Goal: Information Seeking & Learning: Find specific fact

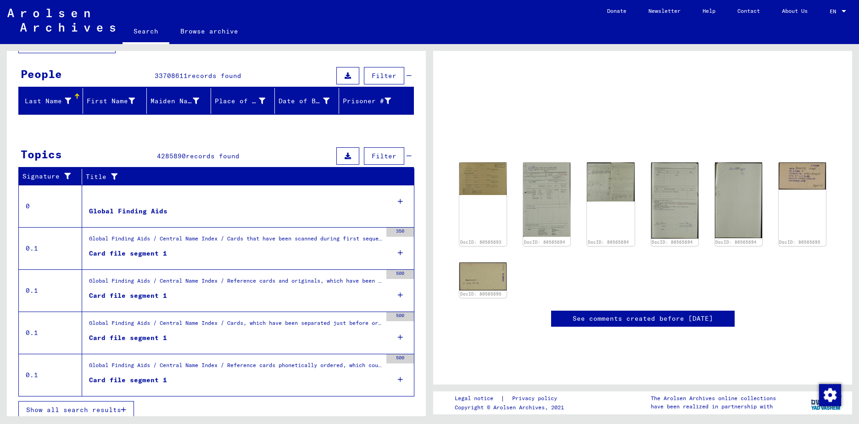
scroll to position [79, 0]
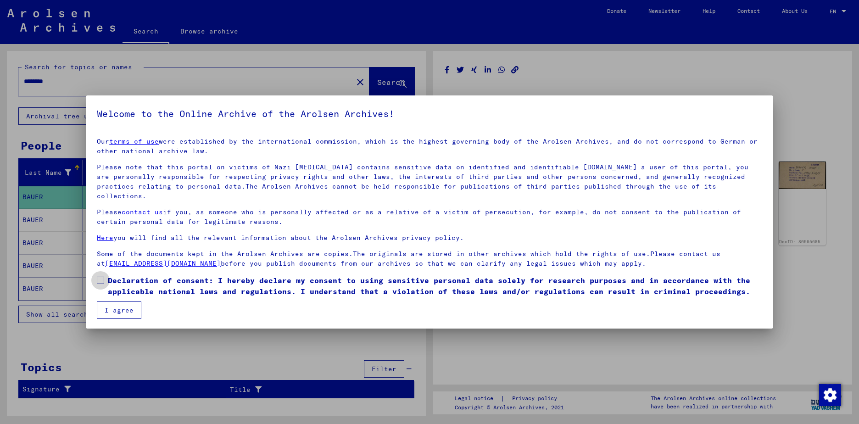
click at [102, 277] on span at bounding box center [100, 280] width 7 height 7
click at [121, 301] on button "I agree" at bounding box center [119, 309] width 44 height 17
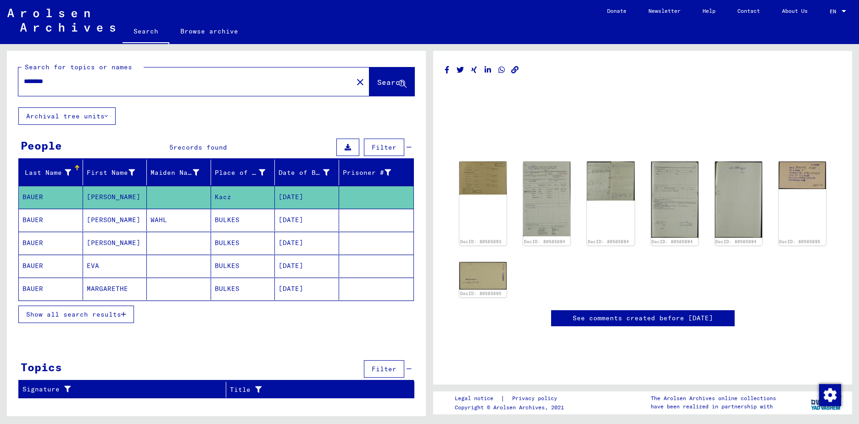
drag, startPoint x: 75, startPoint y: 81, endPoint x: 14, endPoint y: 83, distance: 61.0
click at [15, 83] on div "Search for topics or names ******** close Search" at bounding box center [216, 79] width 419 height 56
type input "******"
click at [378, 82] on span "Search" at bounding box center [391, 82] width 28 height 9
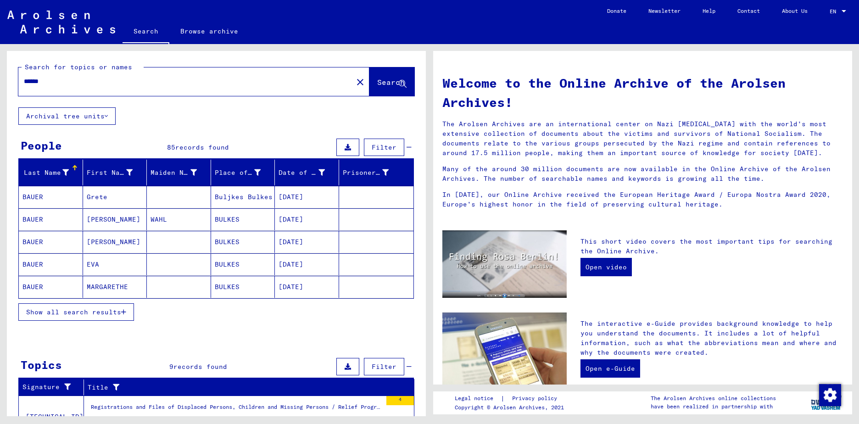
click at [69, 313] on span "Show all search results" at bounding box center [73, 312] width 95 height 8
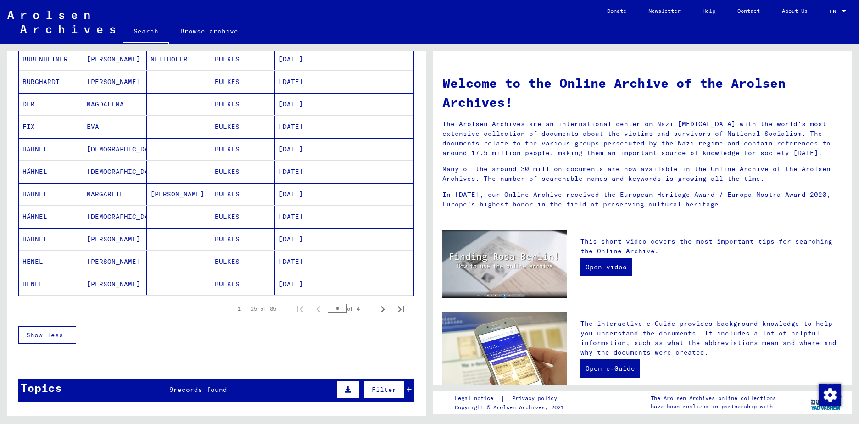
scroll to position [459, 0]
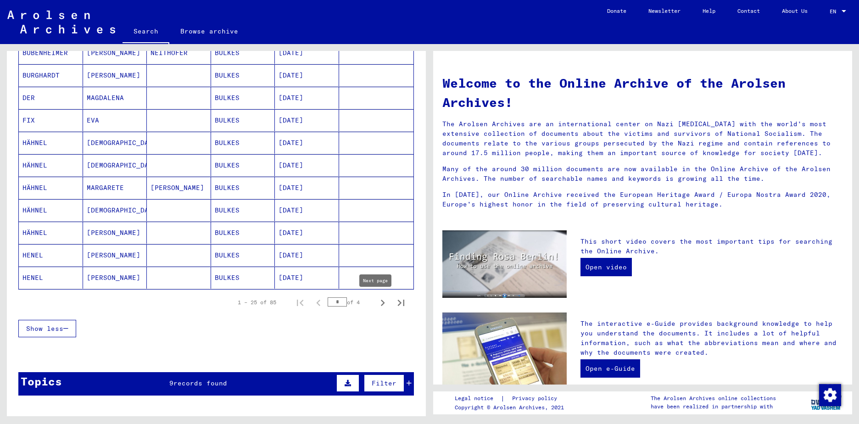
click at [376, 303] on icon "Next page" at bounding box center [382, 302] width 13 height 13
type input "*"
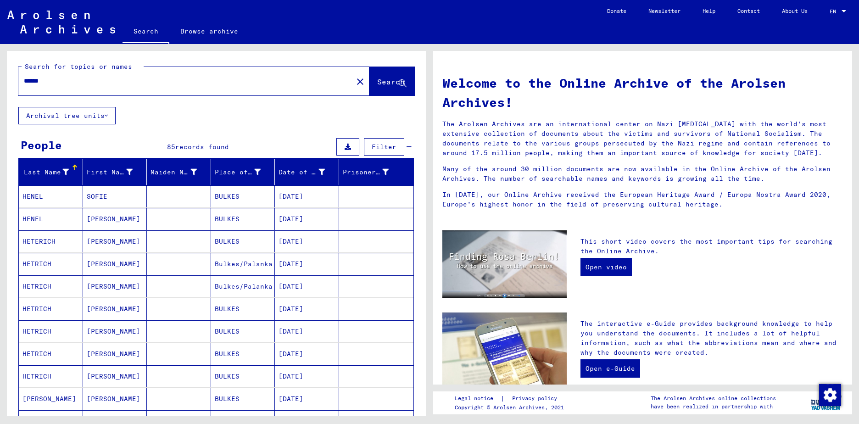
scroll to position [0, 0]
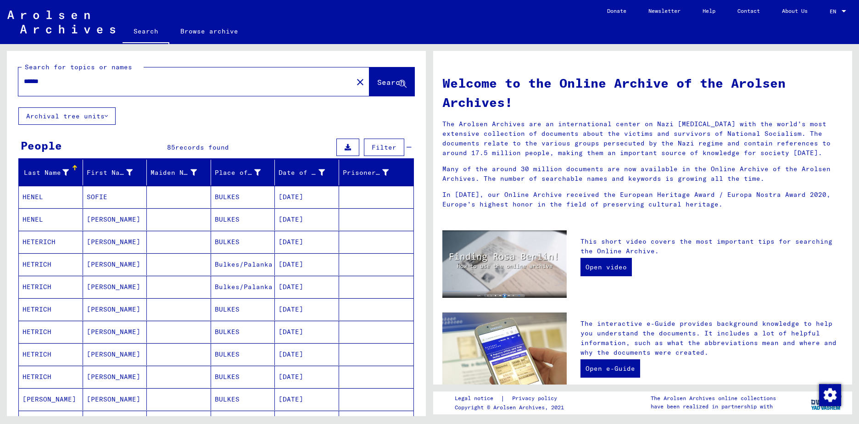
drag, startPoint x: 21, startPoint y: 187, endPoint x: 21, endPoint y: 197, distance: 10.6
click at [21, 197] on mat-cell "HENEL" at bounding box center [51, 197] width 64 height 22
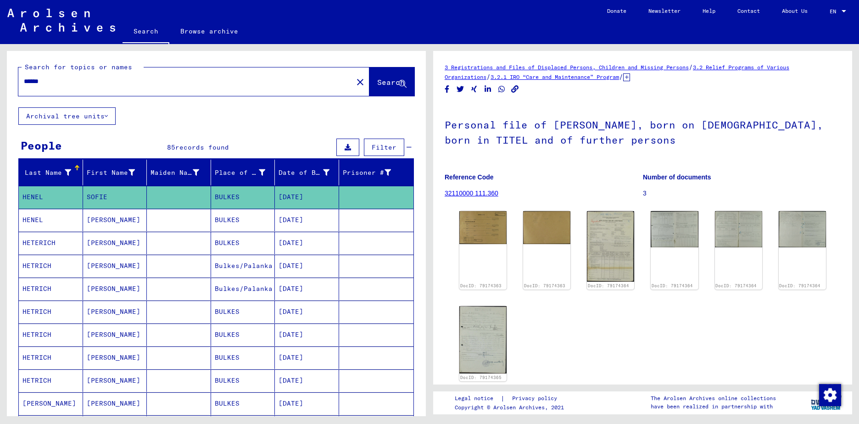
drag, startPoint x: 19, startPoint y: 191, endPoint x: 59, endPoint y: 189, distance: 39.9
click at [59, 189] on mat-cell "HENEL" at bounding box center [51, 197] width 64 height 22
click at [194, 149] on span "records found" at bounding box center [202, 147] width 54 height 8
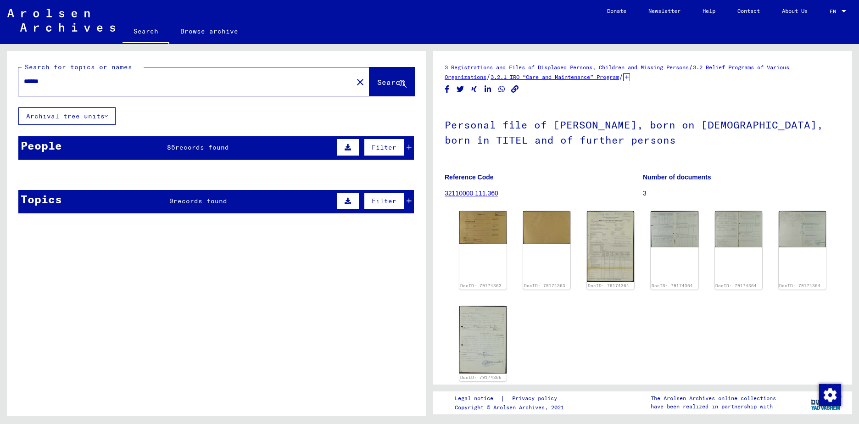
click at [194, 149] on span "records found" at bounding box center [202, 147] width 54 height 8
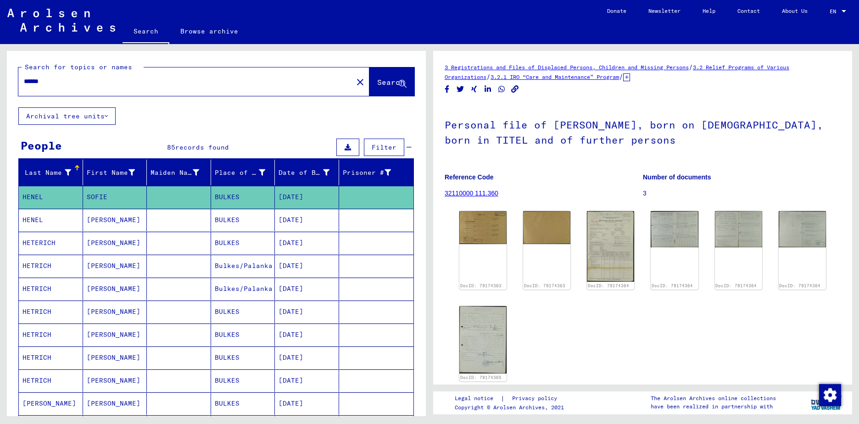
drag, startPoint x: 25, startPoint y: 161, endPoint x: 143, endPoint y: 191, distance: 121.6
click at [185, 172] on mat-header-row "Last Name First Name Maiden Name Place of Birth Date of Birth Prisoner #" at bounding box center [216, 173] width 394 height 26
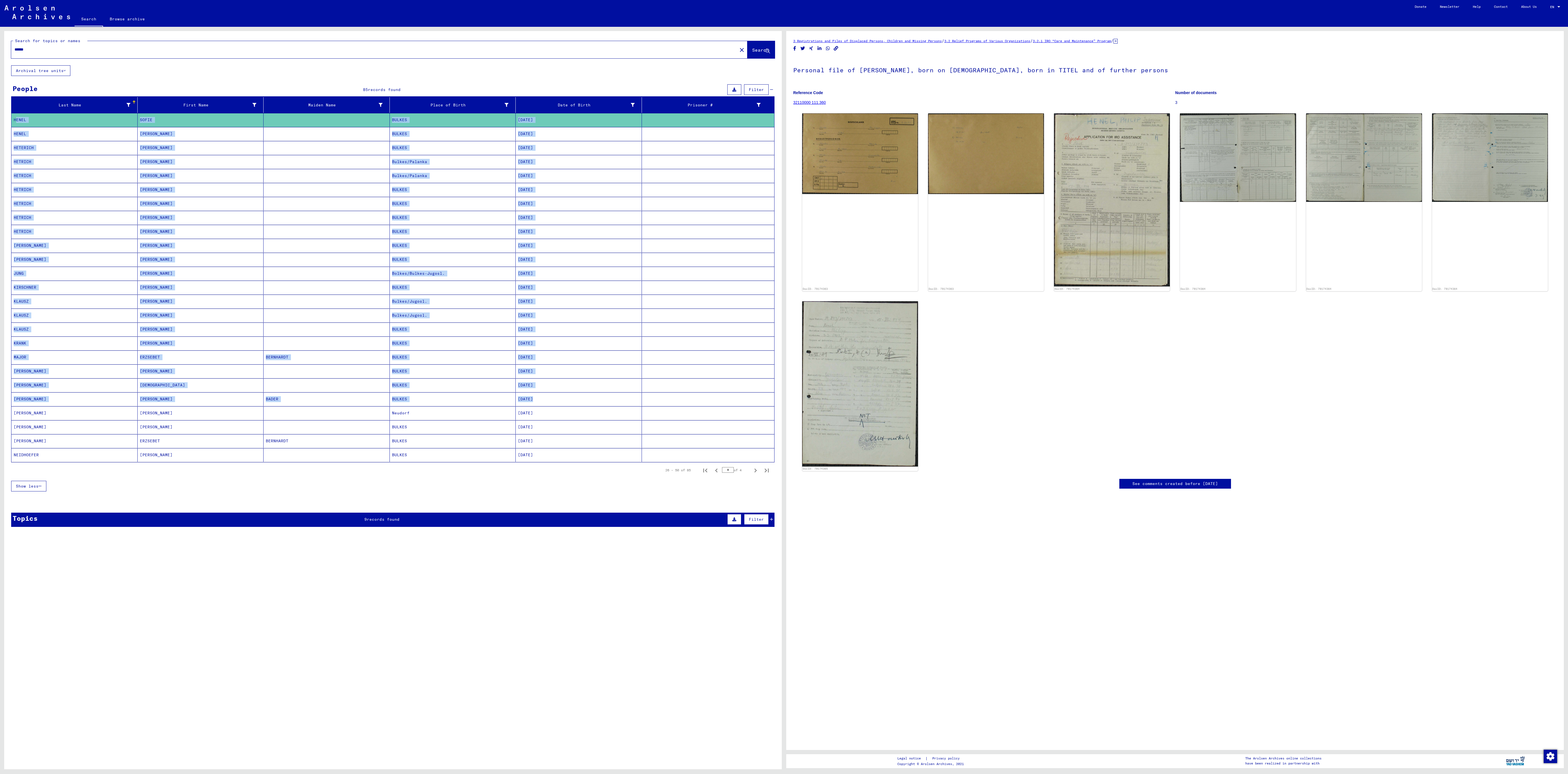
drag, startPoint x: 27, startPoint y: 114, endPoint x: 871, endPoint y: 558, distance: 953.7
click at [522, 258] on mat-table "Last Name First Name Maiden Name Place of Birth Date of Birth Prisoner # [PERSO…" at bounding box center [393, 280] width 763 height 365
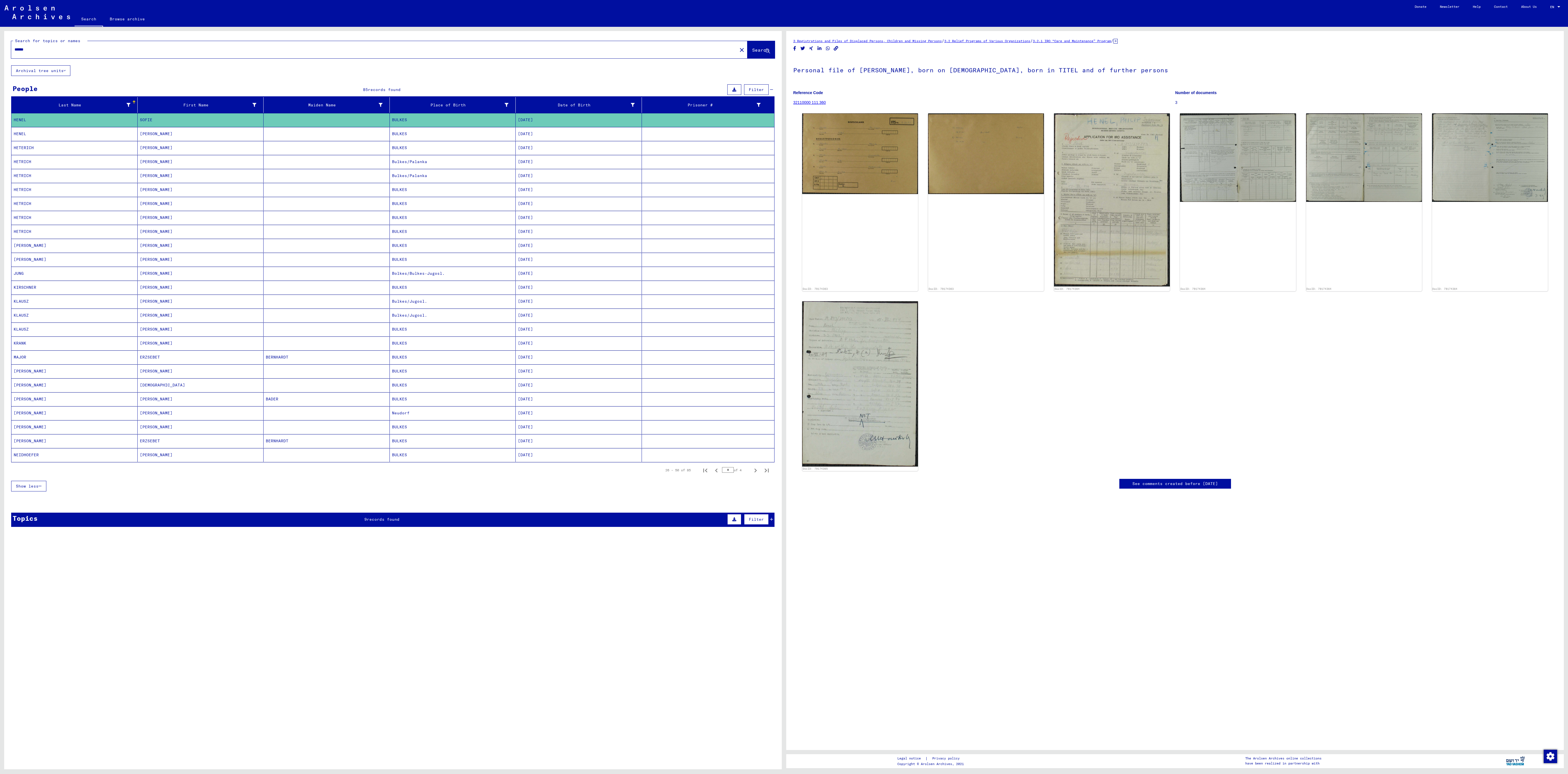
click at [522, 258] on div "Show less" at bounding box center [393, 486] width 763 height 16
click at [390, 258] on mat-cell "BULKES" at bounding box center [452, 385] width 126 height 13
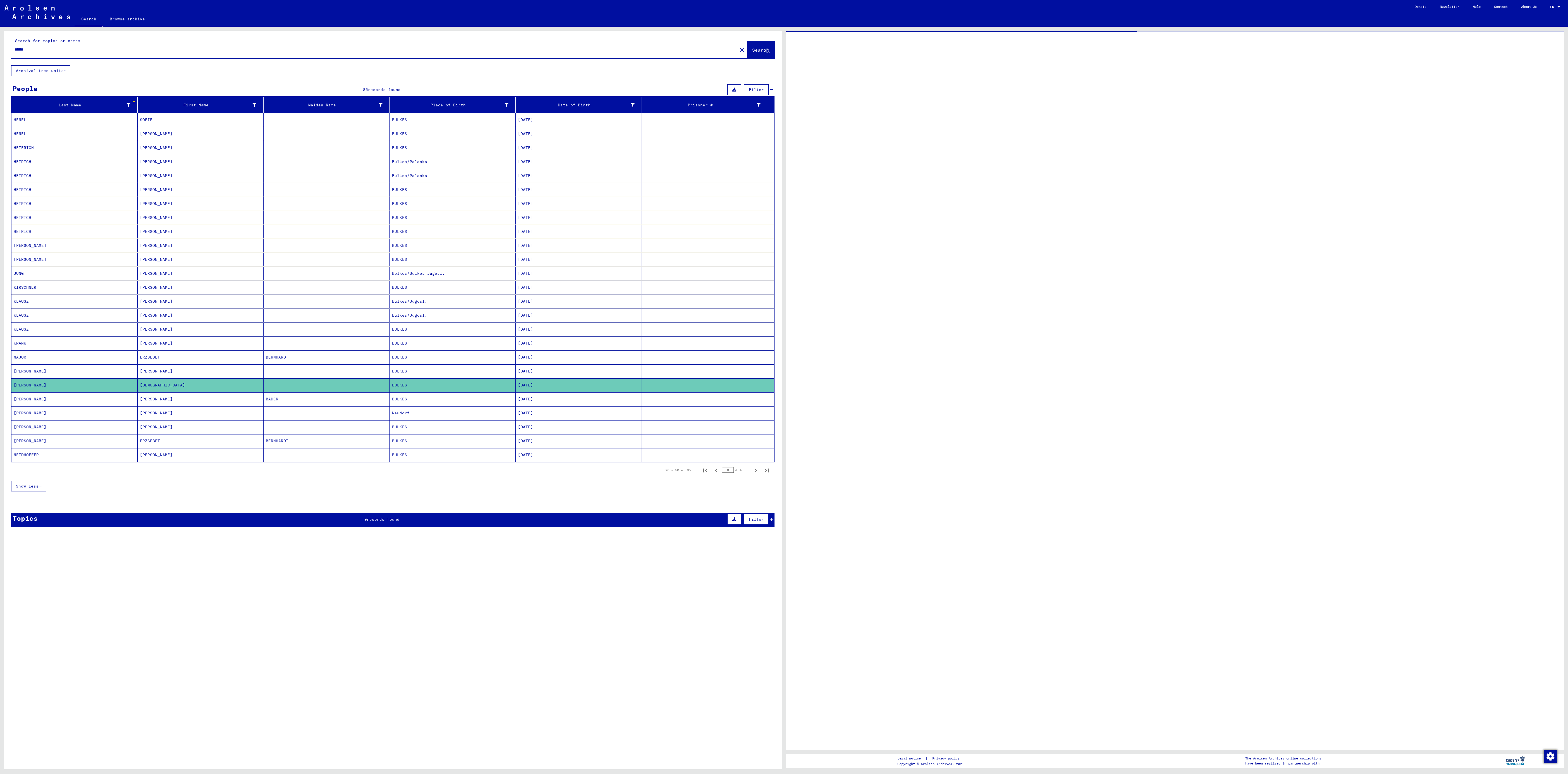
click at [390, 258] on mat-cell "BULKES" at bounding box center [452, 385] width 126 height 13
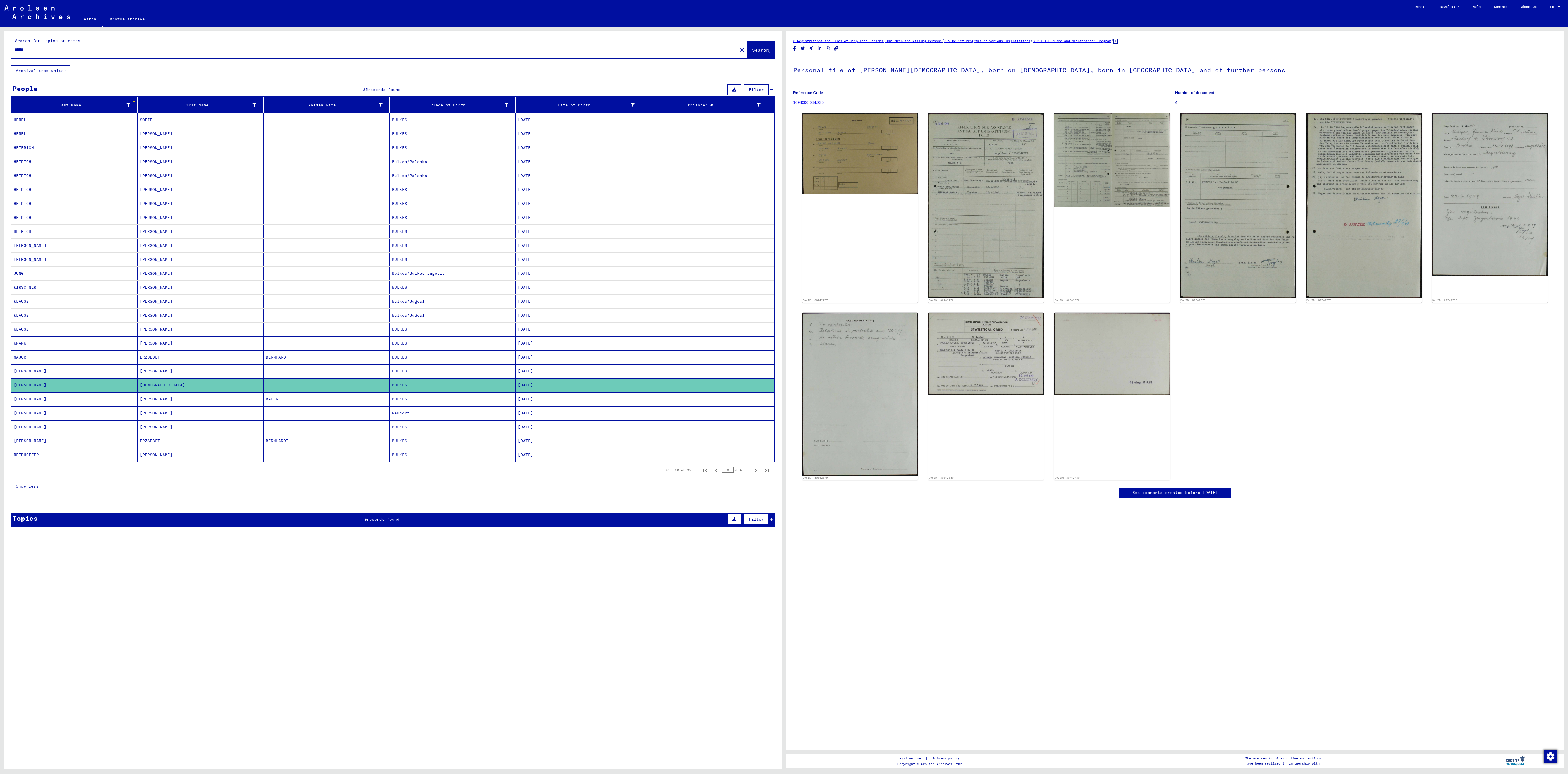
drag, startPoint x: 390, startPoint y: 404, endPoint x: 441, endPoint y: 518, distance: 124.9
click at [439, 258] on div "Show less" at bounding box center [393, 486] width 763 height 16
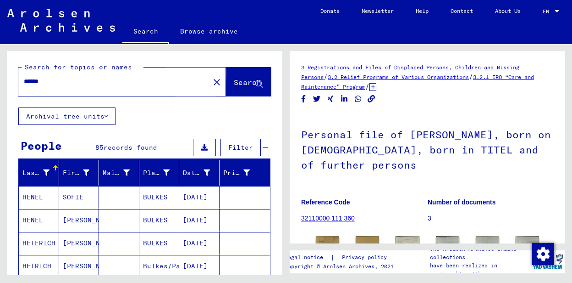
click at [234, 84] on span "Search" at bounding box center [248, 82] width 28 height 9
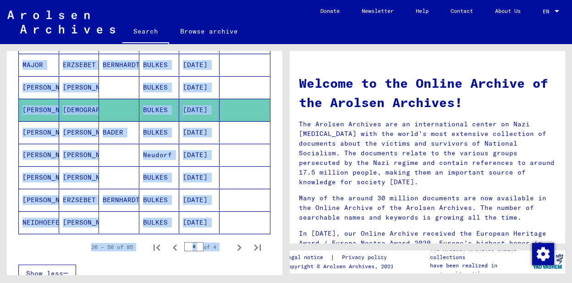
scroll to position [520, 0]
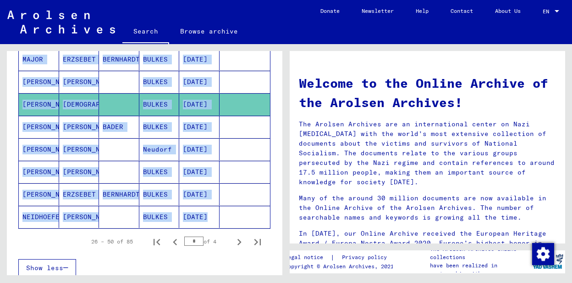
drag, startPoint x: 22, startPoint y: 66, endPoint x: 233, endPoint y: 218, distance: 260.3
copy mat-table "[PERSON_NAME] [DATE] [PERSON_NAME] [DATE] HETERICH [PERSON_NAME] [DATE] [PERSON…"
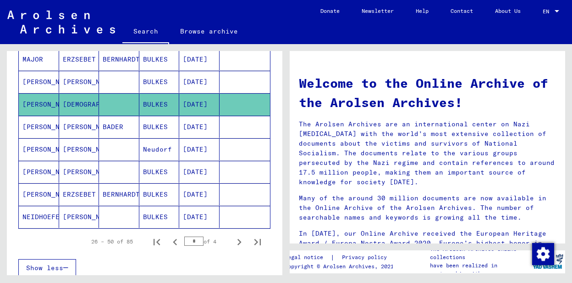
click at [210, 258] on div "Show less" at bounding box center [144, 267] width 252 height 27
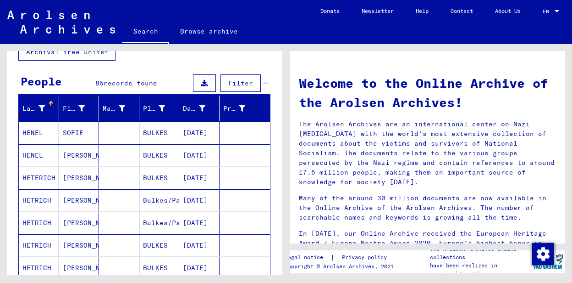
scroll to position [0, 0]
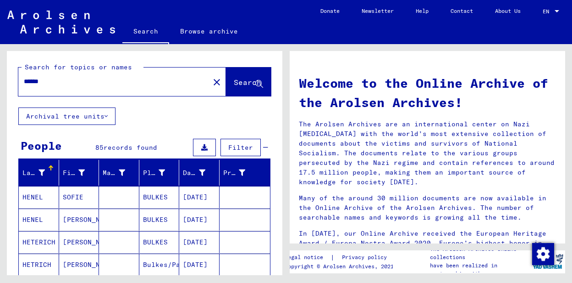
click at [35, 196] on mat-cell "HENEL" at bounding box center [39, 197] width 40 height 22
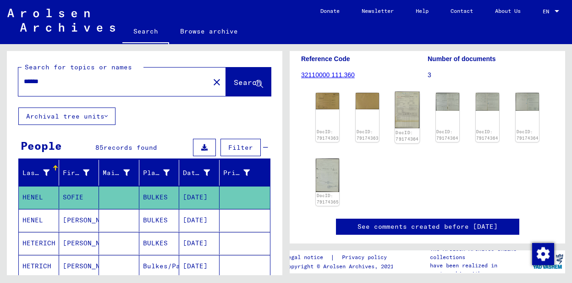
scroll to position [153, 0]
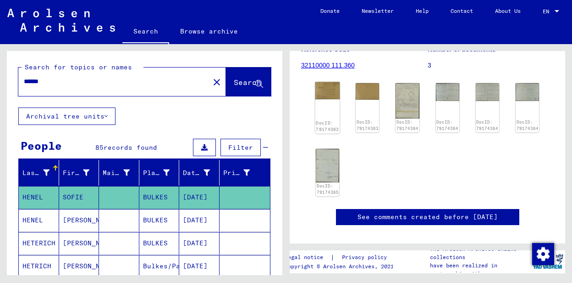
click at [329, 93] on img at bounding box center [328, 90] width 25 height 17
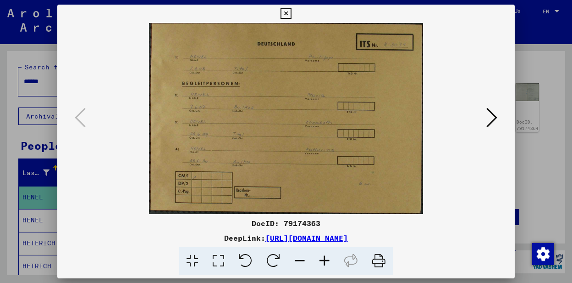
click at [494, 117] on icon at bounding box center [492, 117] width 11 height 22
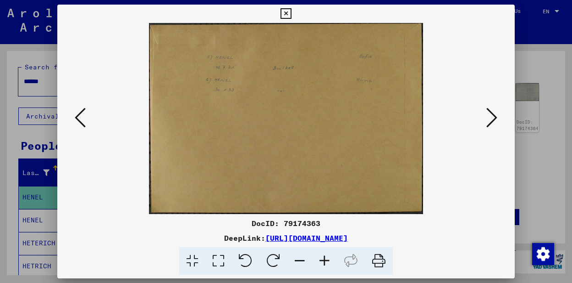
click at [494, 117] on icon at bounding box center [492, 117] width 11 height 22
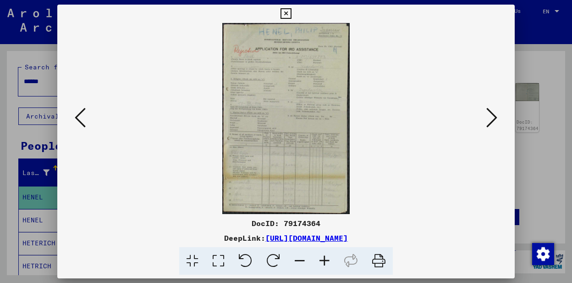
click at [322, 261] on icon at bounding box center [324, 261] width 25 height 28
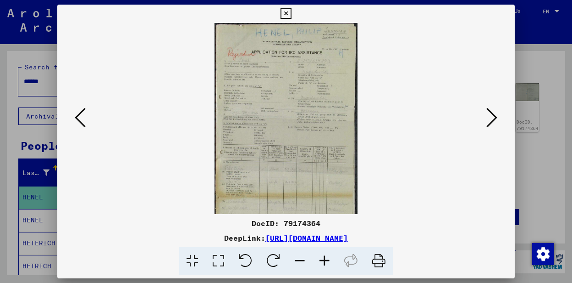
click at [322, 261] on icon at bounding box center [324, 261] width 25 height 28
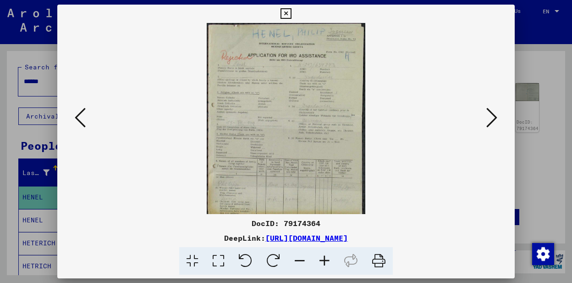
click at [322, 261] on icon at bounding box center [324, 261] width 25 height 28
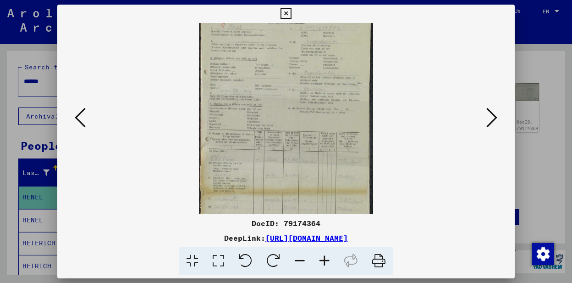
drag, startPoint x: 264, startPoint y: 172, endPoint x: 256, endPoint y: 136, distance: 37.6
click at [256, 136] on img at bounding box center [286, 112] width 174 height 260
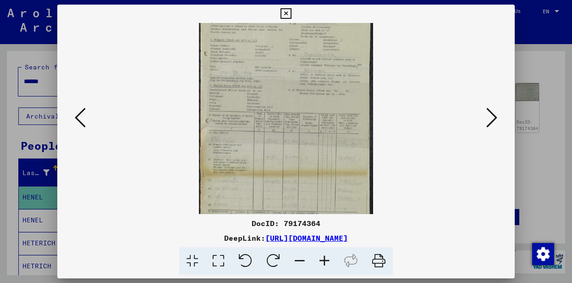
scroll to position [62, 0]
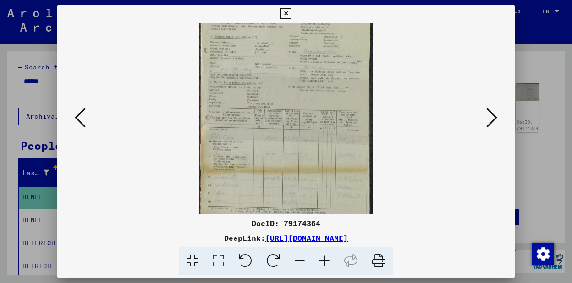
drag, startPoint x: 271, startPoint y: 186, endPoint x: 265, endPoint y: 166, distance: 20.6
click at [265, 166] on img at bounding box center [286, 91] width 174 height 260
click at [323, 258] on icon at bounding box center [324, 261] width 25 height 28
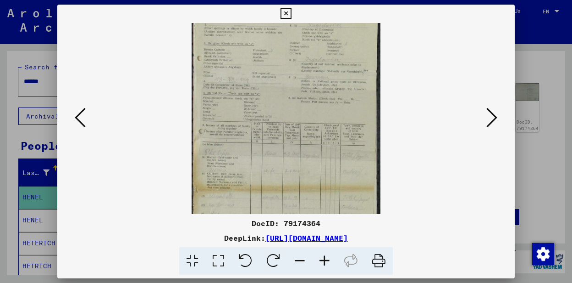
click at [323, 258] on icon at bounding box center [324, 261] width 25 height 28
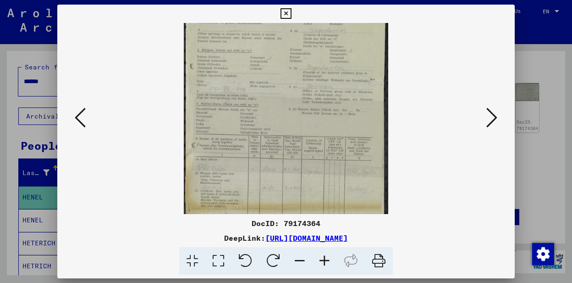
click at [323, 258] on icon at bounding box center [324, 261] width 25 height 28
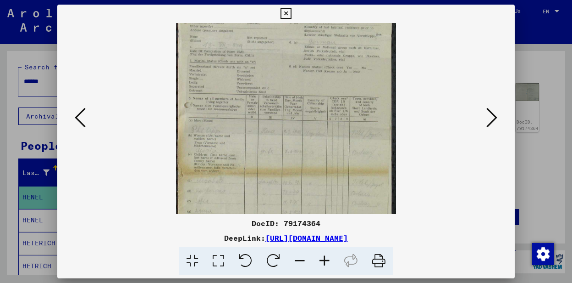
scroll to position [118, 0]
drag, startPoint x: 265, startPoint y: 187, endPoint x: 260, endPoint y: 139, distance: 48.0
click at [260, 139] on img at bounding box center [286, 69] width 220 height 328
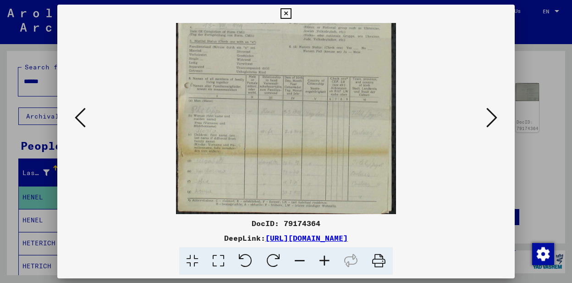
scroll to position [135, 0]
drag, startPoint x: 265, startPoint y: 197, endPoint x: 259, endPoint y: 182, distance: 16.9
click at [259, 182] on img at bounding box center [286, 52] width 220 height 328
click at [494, 117] on icon at bounding box center [492, 117] width 11 height 22
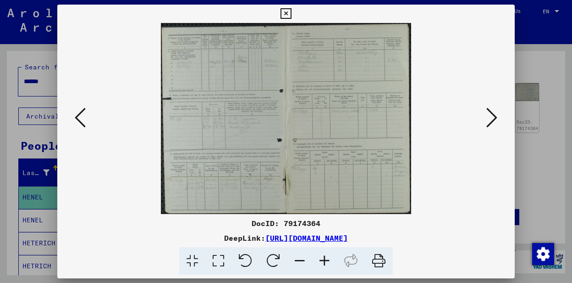
click at [493, 118] on icon at bounding box center [492, 117] width 11 height 22
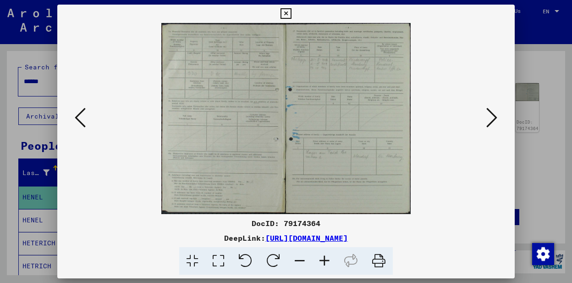
click at [493, 118] on icon at bounding box center [492, 117] width 11 height 22
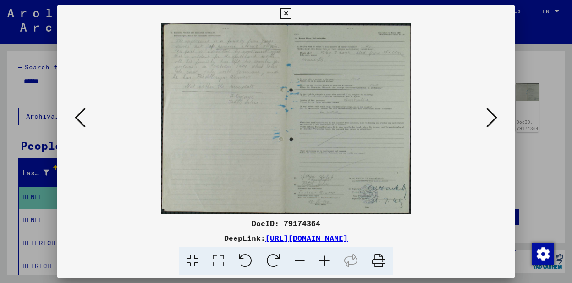
click at [493, 118] on icon at bounding box center [492, 117] width 11 height 22
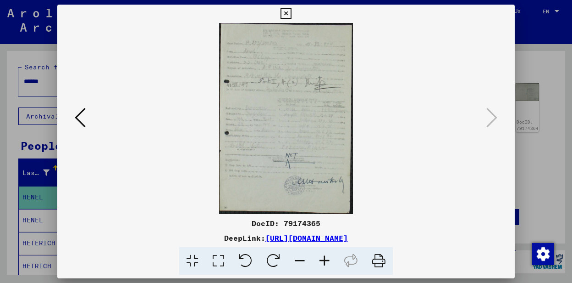
click at [538, 158] on div at bounding box center [286, 141] width 572 height 283
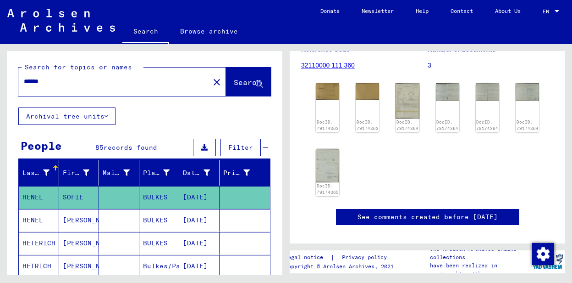
click at [71, 222] on mat-cell "[PERSON_NAME]" at bounding box center [79, 220] width 40 height 22
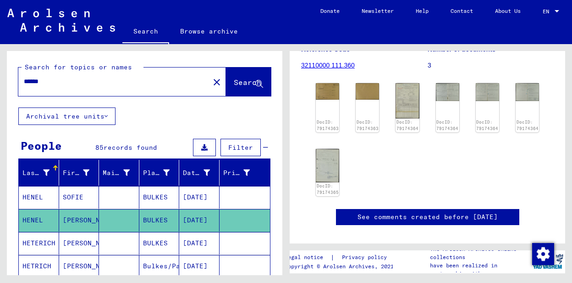
click at [237, 220] on mat-cell at bounding box center [245, 220] width 51 height 22
click at [407, 98] on img at bounding box center [407, 100] width 25 height 37
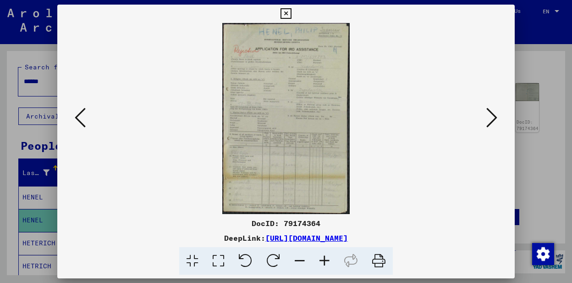
click at [324, 260] on icon at bounding box center [324, 261] width 25 height 28
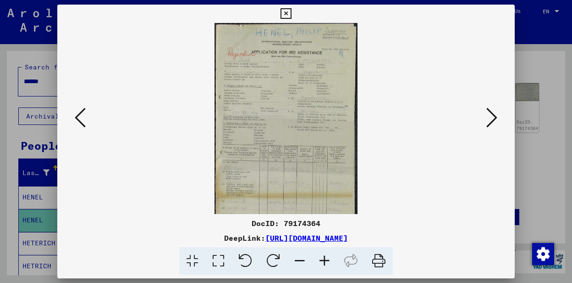
click at [324, 260] on icon at bounding box center [324, 261] width 25 height 28
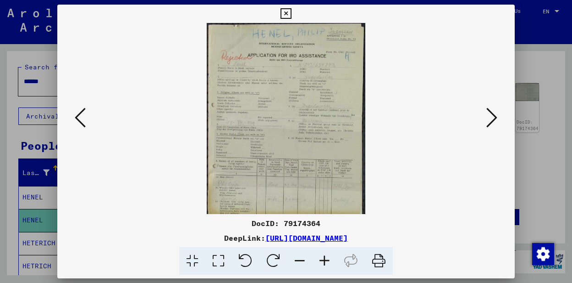
click at [324, 260] on icon at bounding box center [324, 261] width 25 height 28
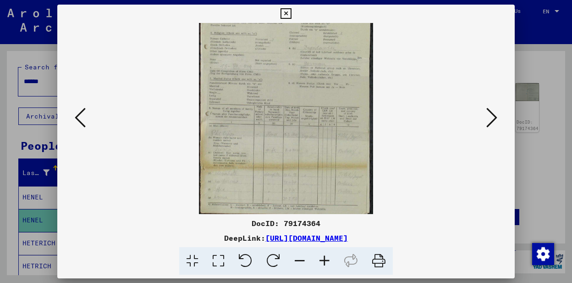
scroll to position [67, 0]
drag, startPoint x: 287, startPoint y: 188, endPoint x: 270, endPoint y: 129, distance: 61.1
click at [270, 129] on img at bounding box center [286, 86] width 174 height 260
click at [287, 11] on icon at bounding box center [286, 13] width 11 height 11
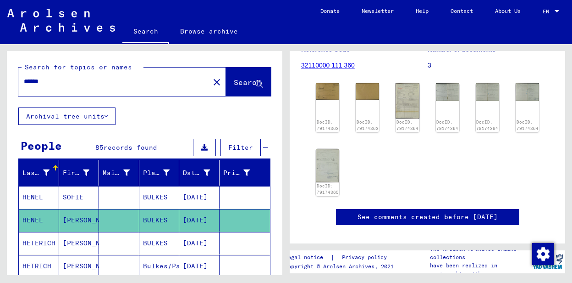
click at [203, 241] on mat-cell "[DATE]" at bounding box center [199, 243] width 40 height 22
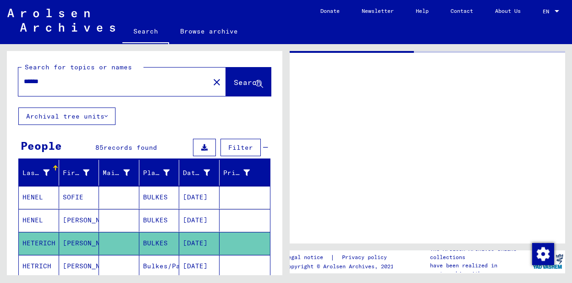
click at [202, 241] on mat-cell "[DATE]" at bounding box center [199, 243] width 40 height 22
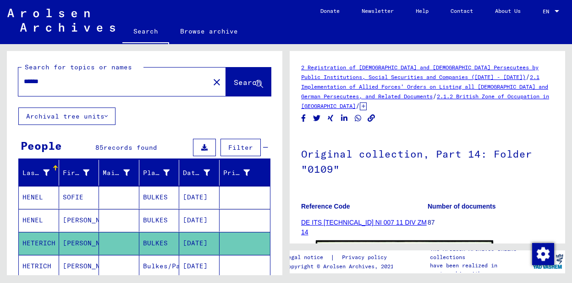
click at [202, 241] on mat-cell "[DATE]" at bounding box center [199, 243] width 40 height 22
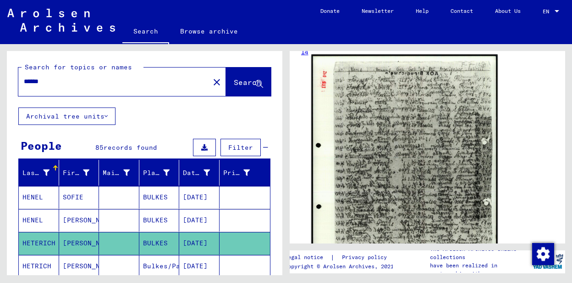
scroll to position [183, 0]
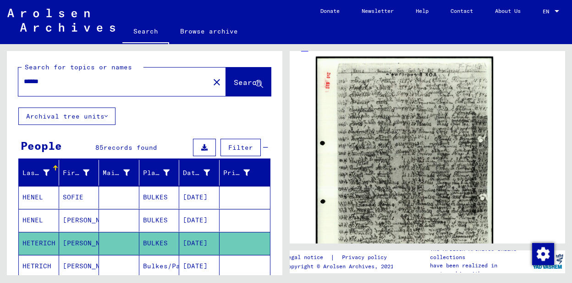
click at [156, 264] on mat-cell "Bulkes/Palanka" at bounding box center [159, 266] width 40 height 22
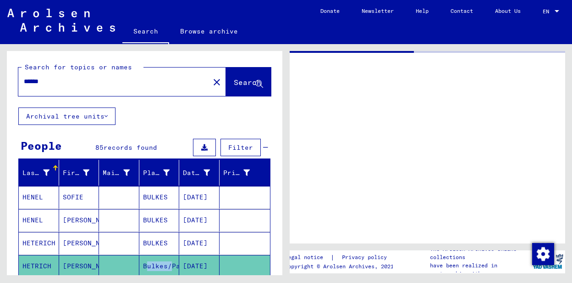
click at [156, 264] on mat-cell "Bulkes/Palanka" at bounding box center [159, 266] width 40 height 22
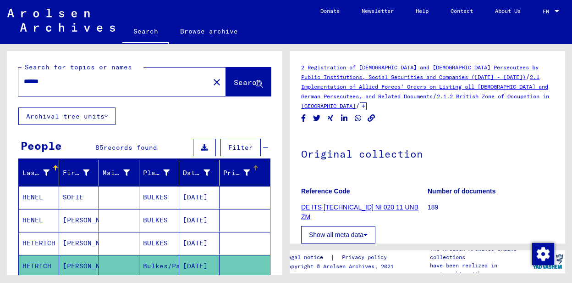
drag, startPoint x: 215, startPoint y: 178, endPoint x: 219, endPoint y: 177, distance: 4.7
click at [219, 177] on mat-header-row "Last Name First Name Maiden Name Place of Birth Date of Birth Prisoner #" at bounding box center [144, 173] width 251 height 26
drag, startPoint x: 219, startPoint y: 177, endPoint x: 214, endPoint y: 160, distance: 17.7
click at [214, 160] on mat-header-cell "Date of Birth" at bounding box center [199, 173] width 40 height 26
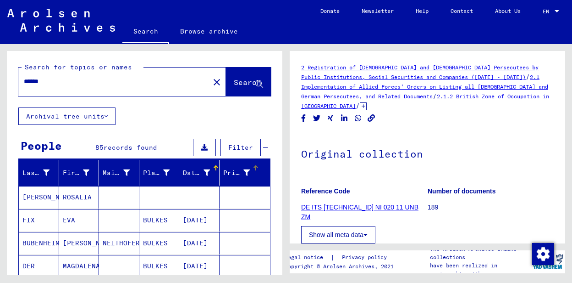
click at [218, 163] on mat-header-row "Last Name First Name Maiden Name Place of Birth Date of Birth Prisoner #" at bounding box center [144, 173] width 251 height 26
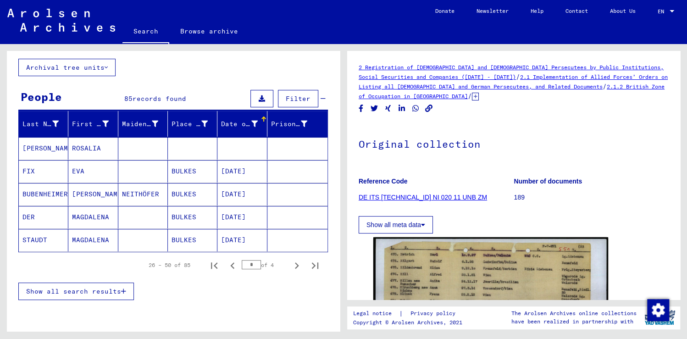
scroll to position [24, 0]
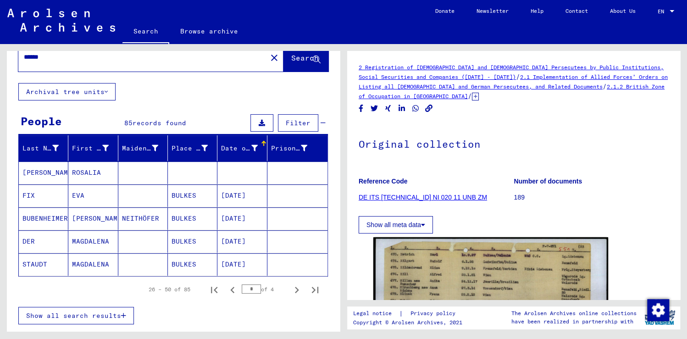
click at [153, 122] on span "records found" at bounding box center [160, 123] width 54 height 8
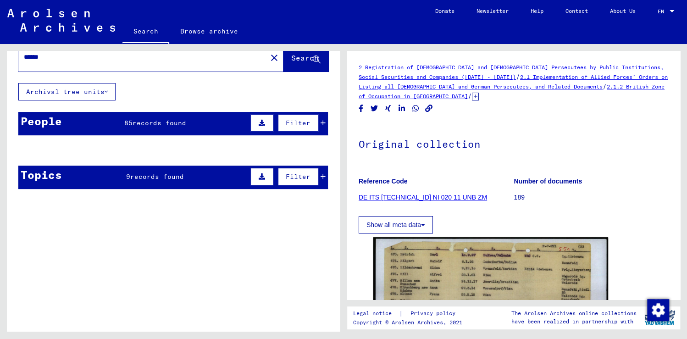
click at [150, 120] on span "records found" at bounding box center [160, 123] width 54 height 8
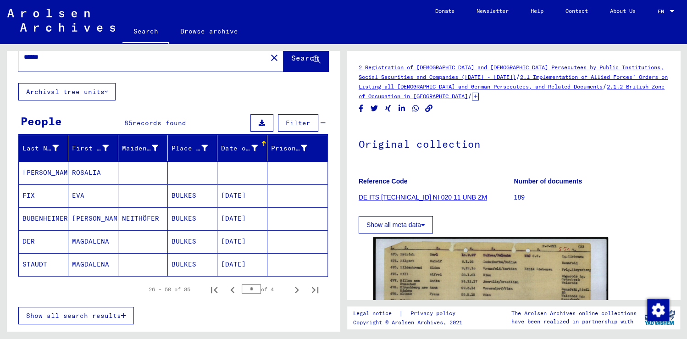
click at [80, 316] on span "Show all search results" at bounding box center [73, 315] width 95 height 8
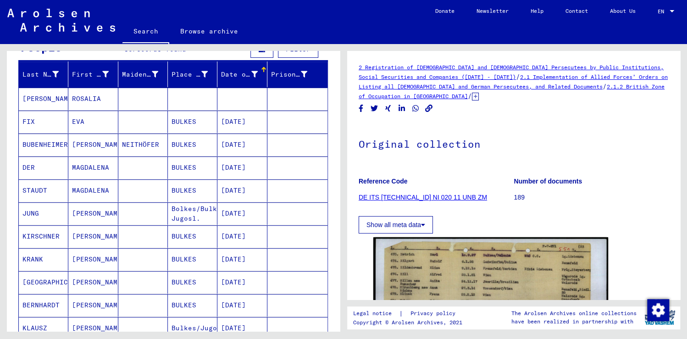
scroll to position [98, 0]
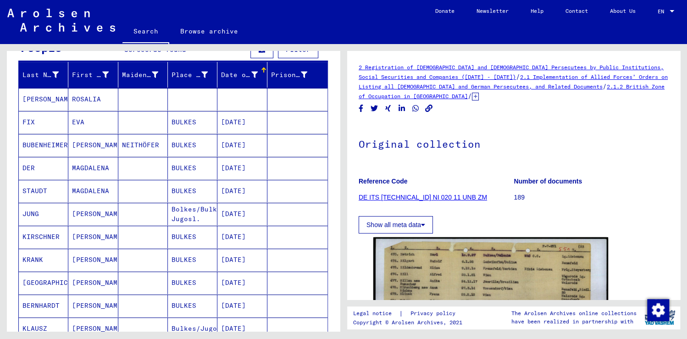
click at [244, 122] on mat-cell "[DATE]" at bounding box center [242, 122] width 50 height 22
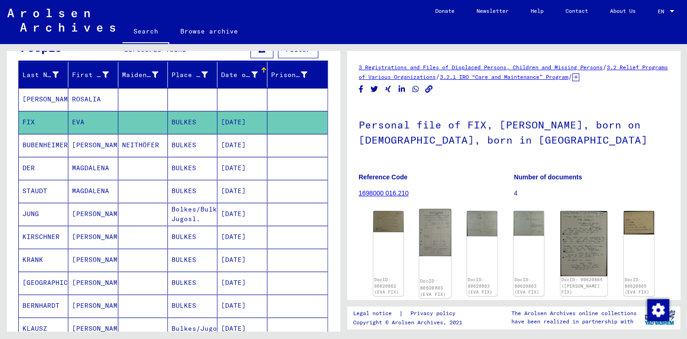
click at [437, 237] on img at bounding box center [435, 232] width 32 height 47
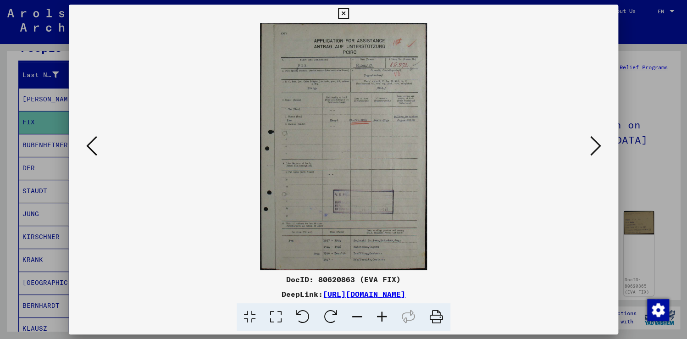
click at [599, 143] on icon at bounding box center [595, 146] width 11 height 22
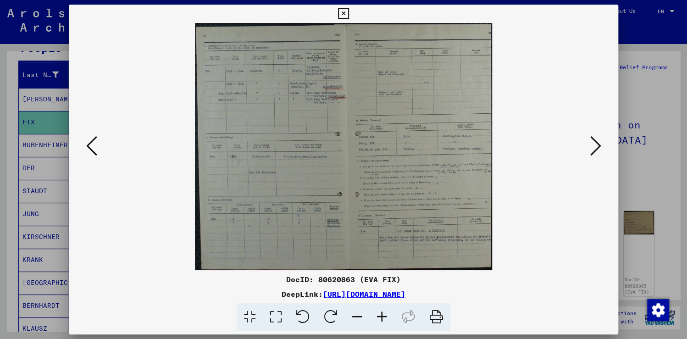
click at [341, 12] on icon at bounding box center [343, 13] width 11 height 11
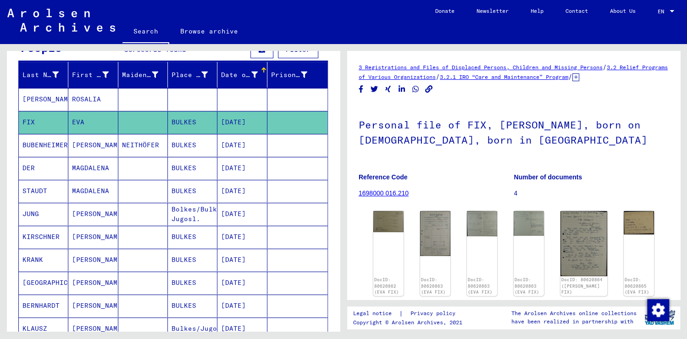
click at [182, 188] on mat-cell "BULKES" at bounding box center [193, 191] width 50 height 22
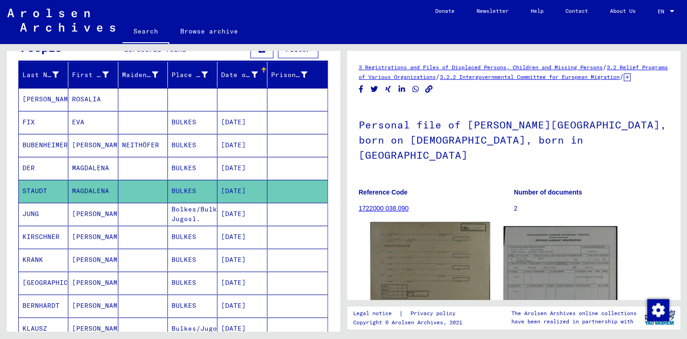
click at [431, 266] on img at bounding box center [430, 263] width 119 height 82
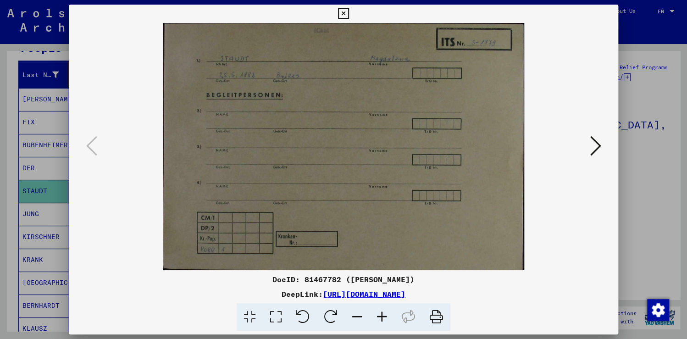
click at [597, 145] on icon at bounding box center [595, 146] width 11 height 22
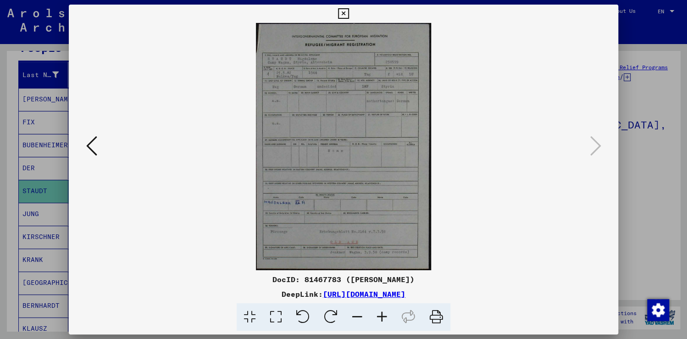
click at [381, 316] on icon at bounding box center [382, 317] width 25 height 28
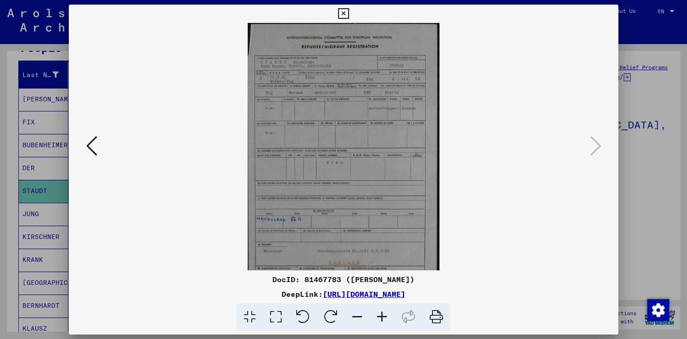
click at [381, 316] on icon at bounding box center [382, 317] width 25 height 28
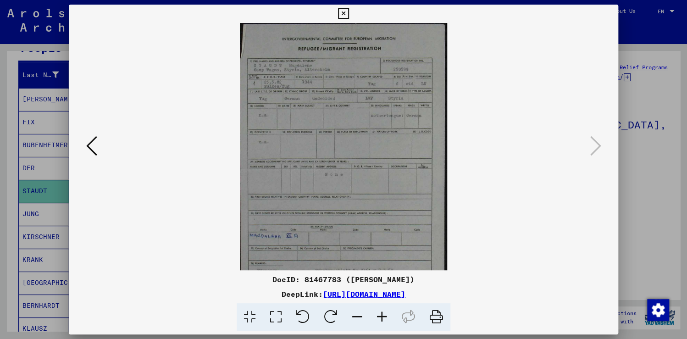
click at [381, 316] on icon at bounding box center [382, 317] width 25 height 28
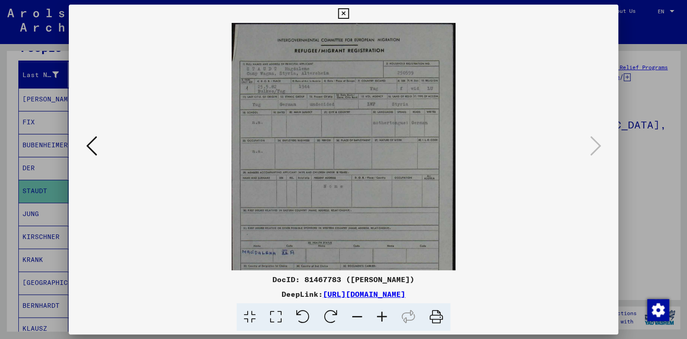
click at [381, 316] on icon at bounding box center [382, 317] width 25 height 28
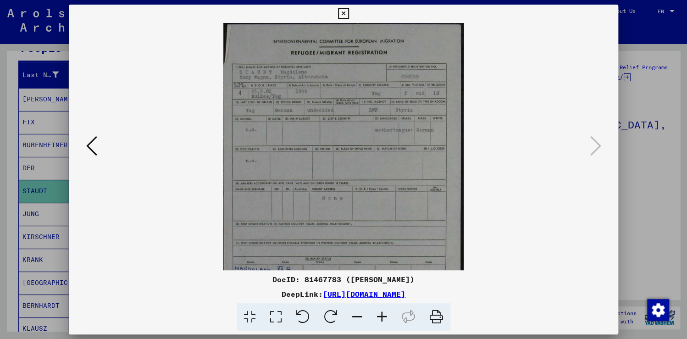
click at [381, 316] on icon at bounding box center [382, 317] width 25 height 28
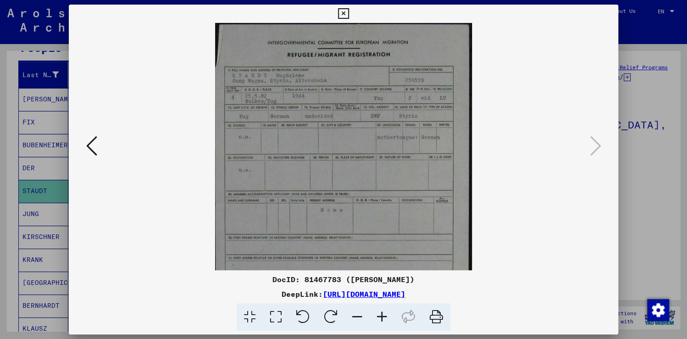
click at [381, 316] on icon at bounding box center [382, 317] width 25 height 28
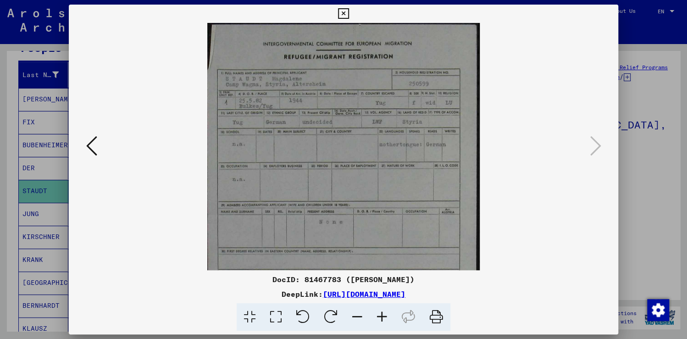
click at [381, 316] on icon at bounding box center [382, 317] width 25 height 28
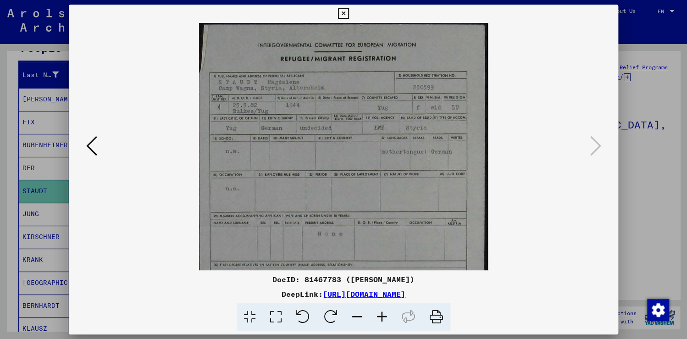
click at [381, 316] on icon at bounding box center [382, 317] width 25 height 28
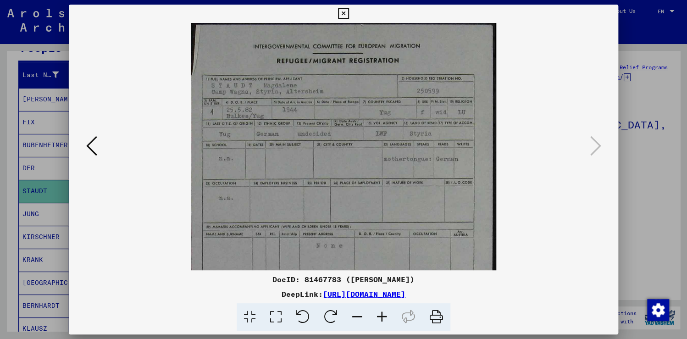
click at [381, 316] on icon at bounding box center [382, 317] width 25 height 28
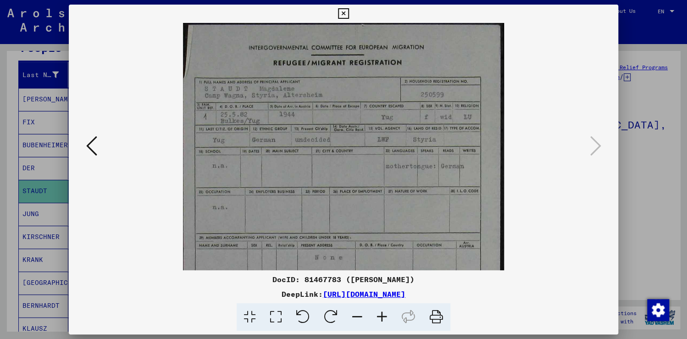
click at [381, 316] on icon at bounding box center [382, 317] width 25 height 28
